Goal: Communication & Community: Answer question/provide support

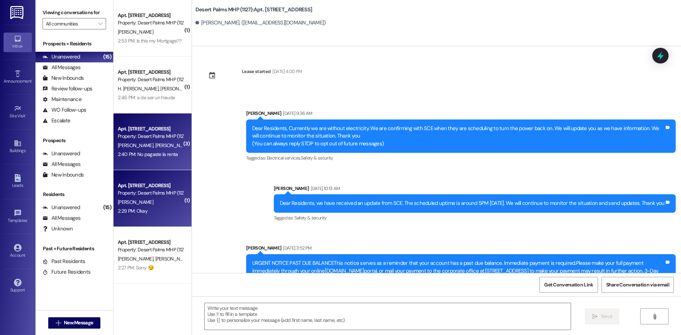
scroll to position [3863, 0]
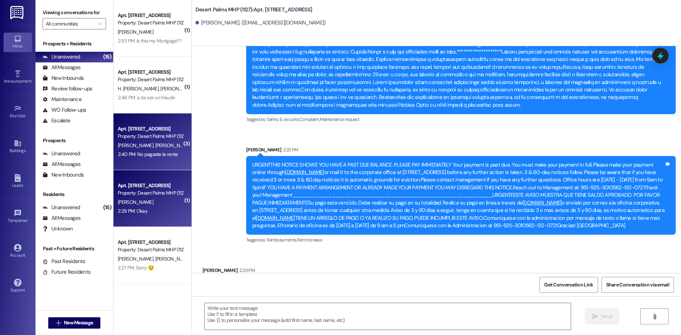
click at [152, 128] on div "Apt. [STREET_ADDRESS]" at bounding box center [151, 128] width 66 height 7
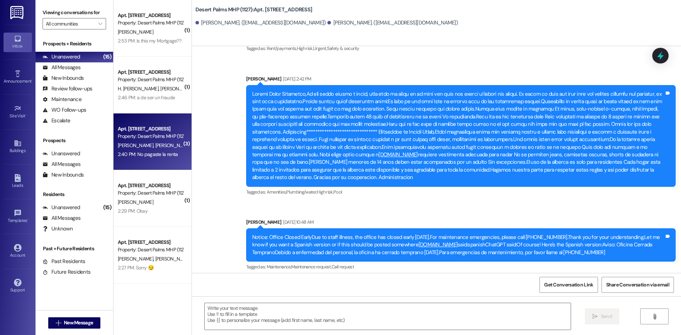
scroll to position [3592, 0]
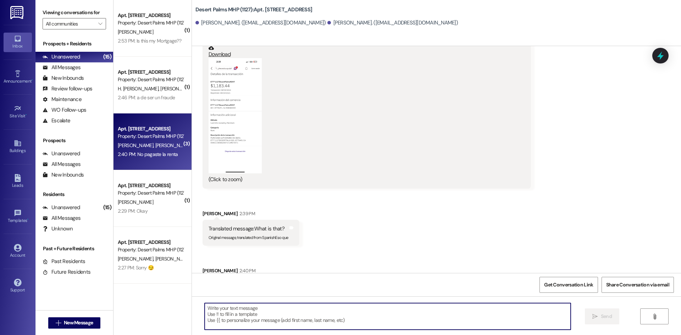
click at [374, 322] on textarea at bounding box center [388, 316] width 366 height 27
type textarea "rent is current"
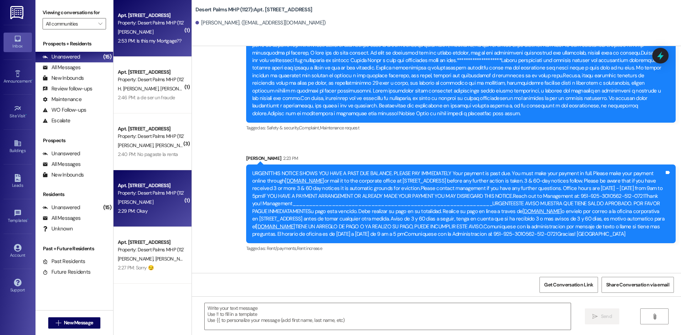
scroll to position [3862, 0]
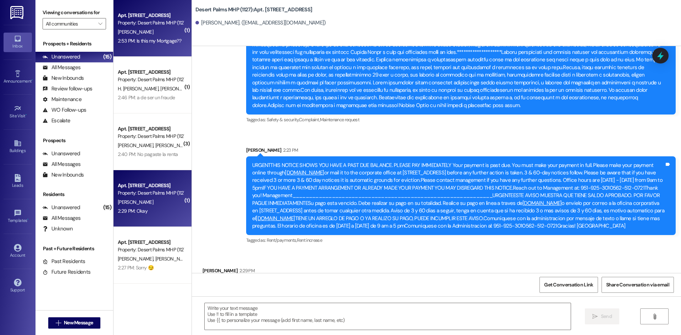
click at [153, 34] on div "[PERSON_NAME]" at bounding box center [150, 32] width 67 height 9
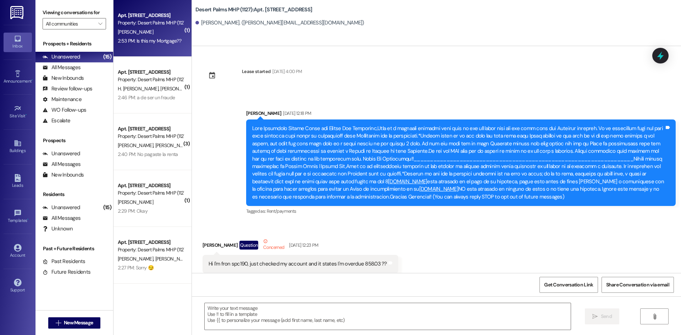
scroll to position [20302, 0]
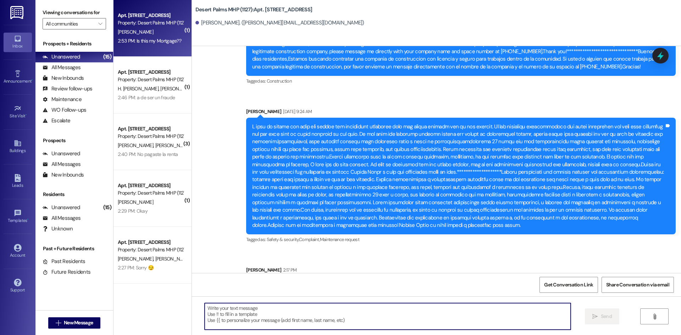
drag, startPoint x: 280, startPoint y: 318, endPoint x: 277, endPoint y: 315, distance: 3.8
click at [280, 319] on textarea at bounding box center [388, 316] width 366 height 27
type textarea "no for rent"
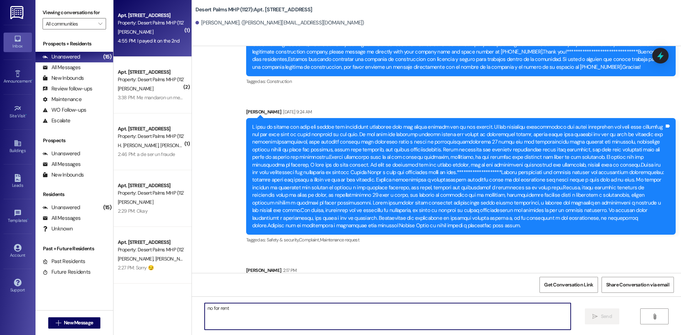
scroll to position [20587, 0]
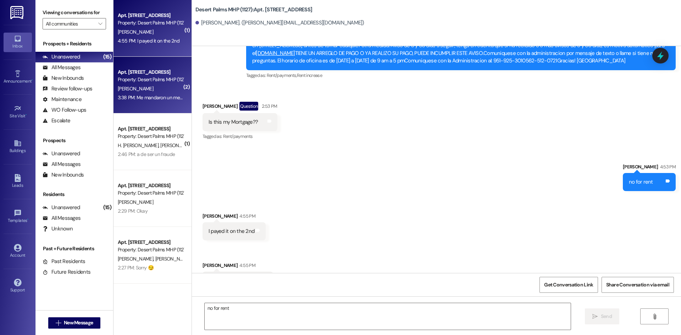
click at [132, 77] on div "Property: Desert Palms MHP (1127)" at bounding box center [151, 79] width 66 height 7
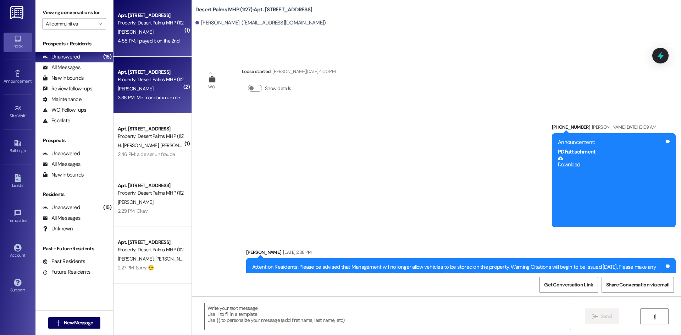
scroll to position [33810, 0]
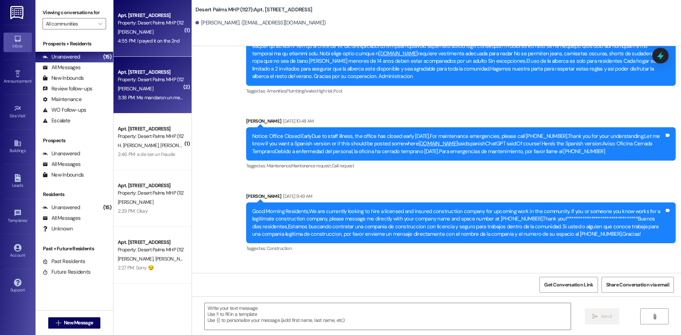
click at [153, 35] on div "[PERSON_NAME]" at bounding box center [150, 32] width 67 height 9
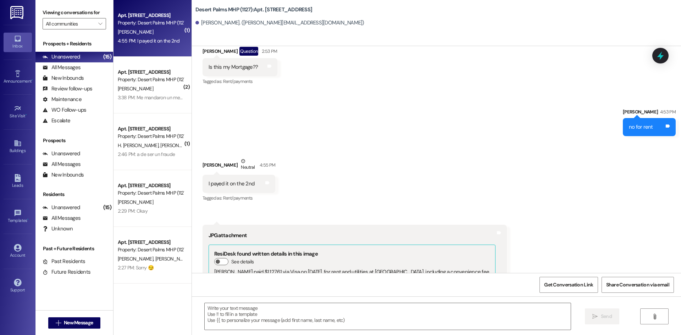
scroll to position [20643, 0]
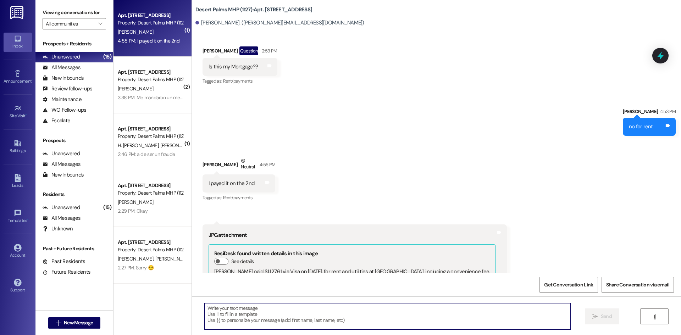
click at [307, 306] on textarea at bounding box center [388, 316] width 366 height 27
type textarea "thanks"
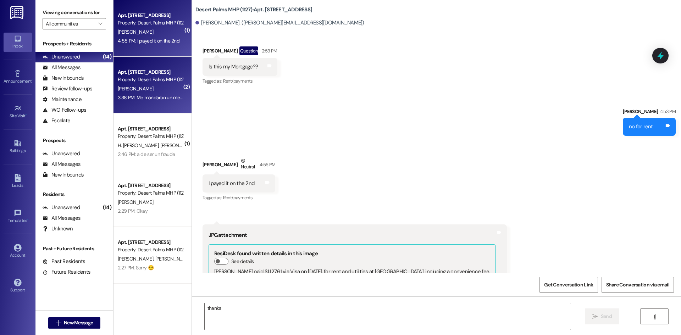
click at [137, 95] on div "3:38 PM: Me mandaron un mesage que es urgent que page si me puede decir de que …" at bounding box center [225, 97] width 214 height 6
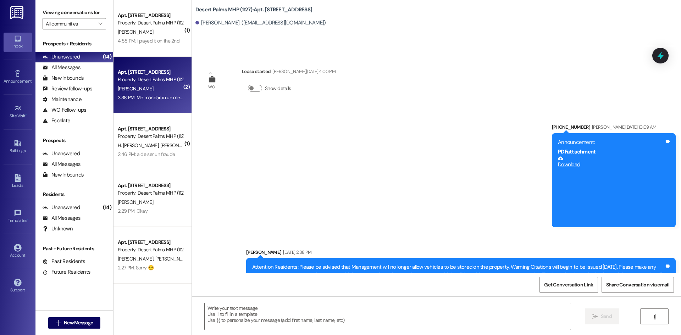
scroll to position [33810, 0]
